Goal: Task Accomplishment & Management: Complete application form

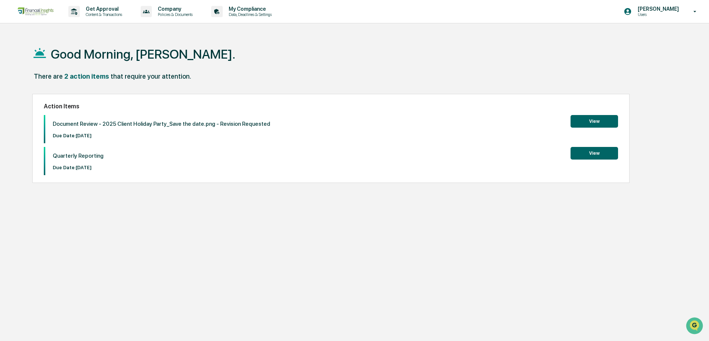
click at [605, 122] on button "View" at bounding box center [593, 121] width 47 height 13
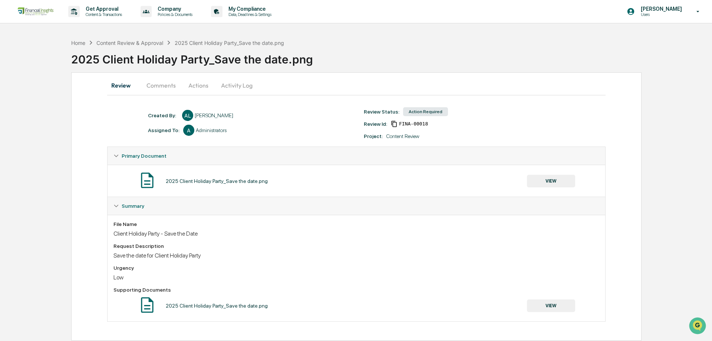
click at [554, 181] on button "VIEW" at bounding box center [551, 181] width 48 height 13
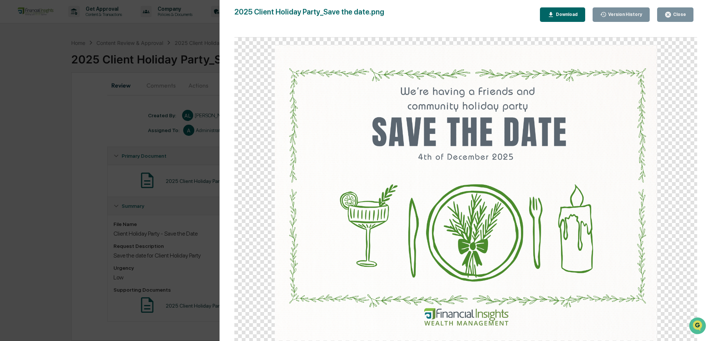
click at [671, 13] on icon "button" at bounding box center [669, 15] width 6 height 6
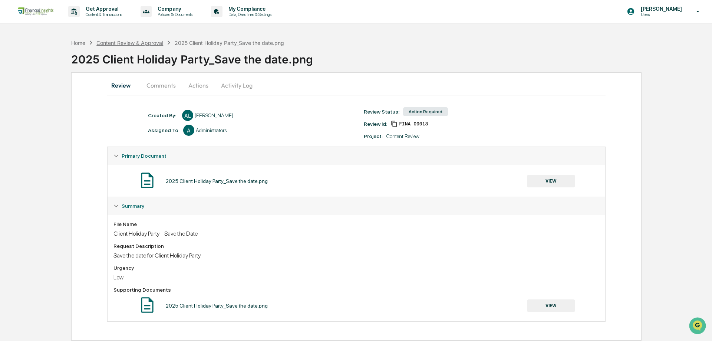
click at [120, 44] on div "Content Review & Approval" at bounding box center [129, 43] width 67 height 6
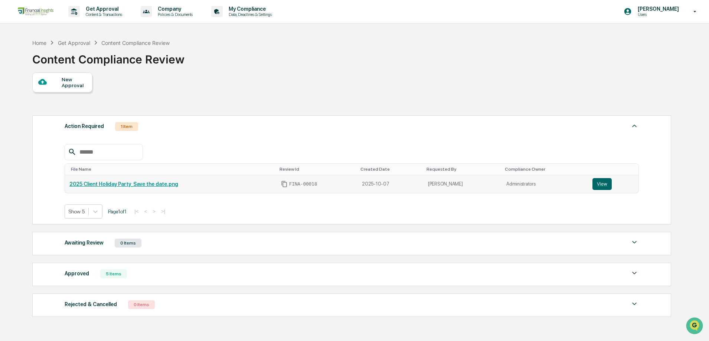
click at [100, 188] on td "2025 Client Holiday Party_Save the date.png" at bounding box center [170, 184] width 211 height 18
click at [105, 182] on link "2025 Client Holiday Party_Save the date.png" at bounding box center [123, 184] width 109 height 6
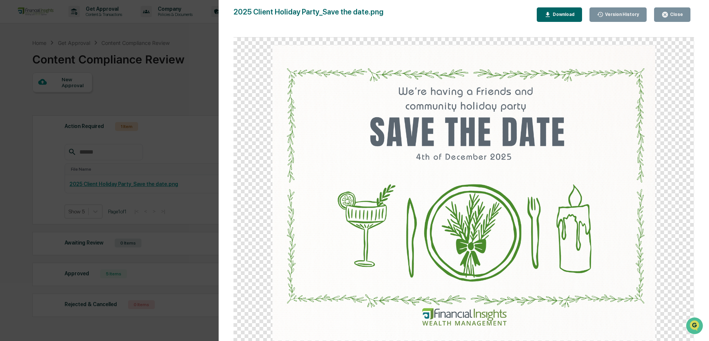
click at [685, 12] on button "Close" at bounding box center [672, 14] width 36 height 14
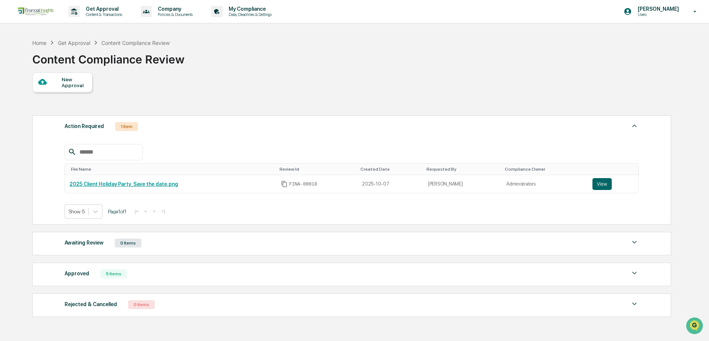
click at [73, 83] on div "New Approval" at bounding box center [74, 82] width 25 height 12
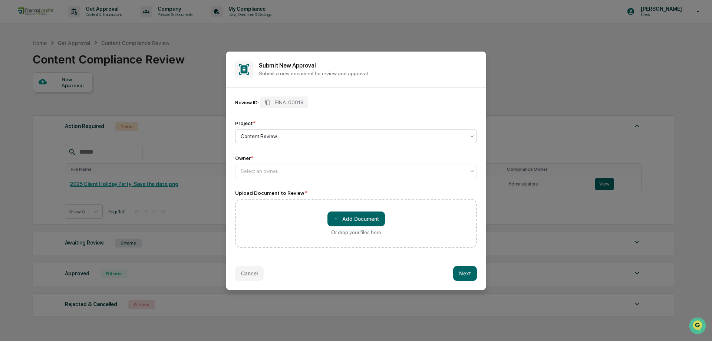
click at [261, 136] on div at bounding box center [353, 135] width 225 height 7
click at [281, 155] on div "Content Review" at bounding box center [356, 154] width 241 height 15
click at [276, 172] on div at bounding box center [353, 170] width 225 height 7
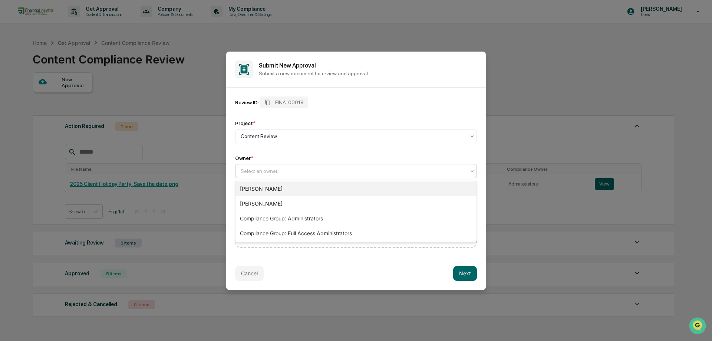
click at [268, 187] on div "[PERSON_NAME]" at bounding box center [356, 188] width 241 height 15
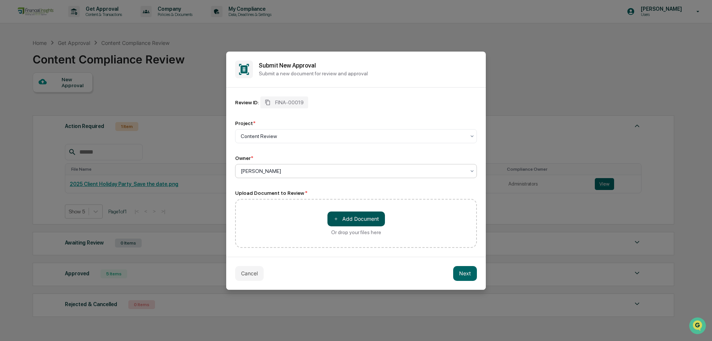
click at [370, 216] on button "＋ Add Document" at bounding box center [357, 218] width 58 height 15
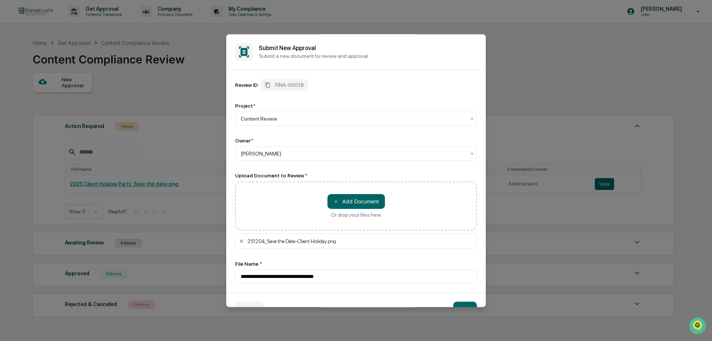
scroll to position [19, 0]
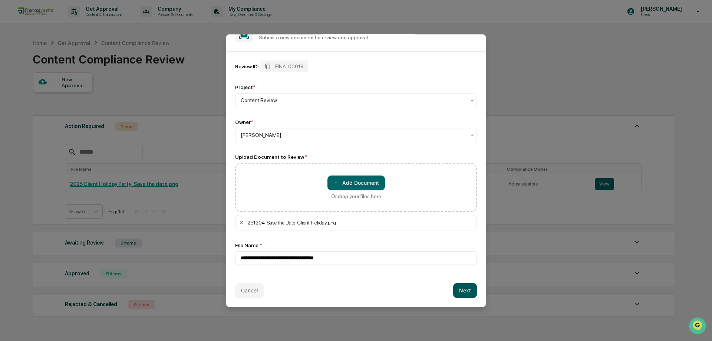
click at [458, 291] on button "Next" at bounding box center [465, 290] width 24 height 15
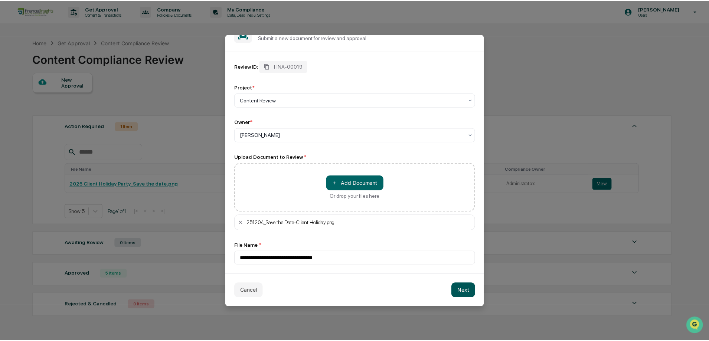
scroll to position [0, 0]
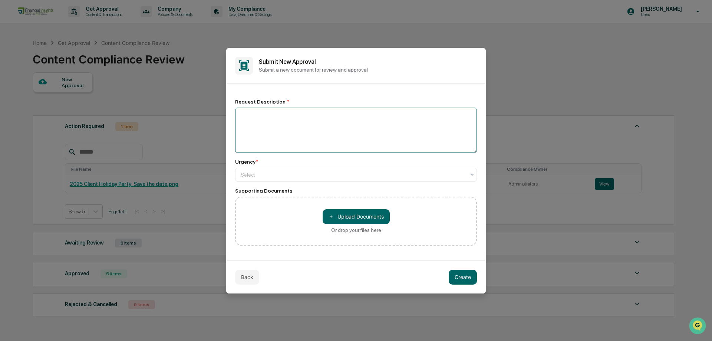
click at [291, 118] on textarea at bounding box center [356, 130] width 242 height 45
type textarea "**********"
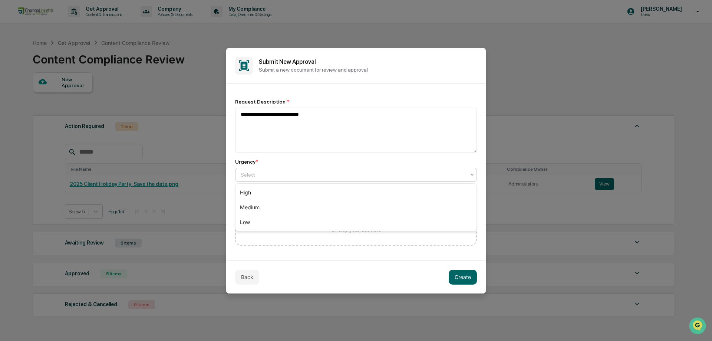
click at [306, 175] on div at bounding box center [353, 174] width 225 height 7
click at [281, 225] on div "Low" at bounding box center [356, 222] width 241 height 15
click at [362, 217] on button "＋ Upload Documents" at bounding box center [356, 216] width 67 height 15
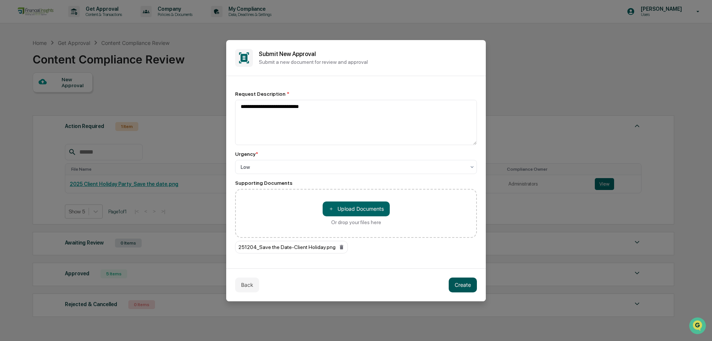
click at [466, 283] on button "Create" at bounding box center [463, 285] width 28 height 15
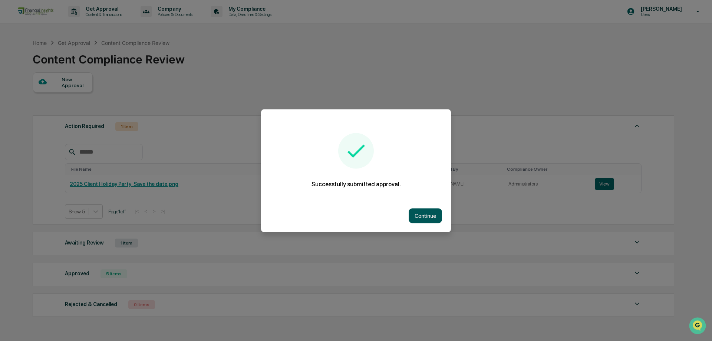
click at [417, 212] on button "Continue" at bounding box center [425, 215] width 33 height 15
